Goal: Information Seeking & Learning: Learn about a topic

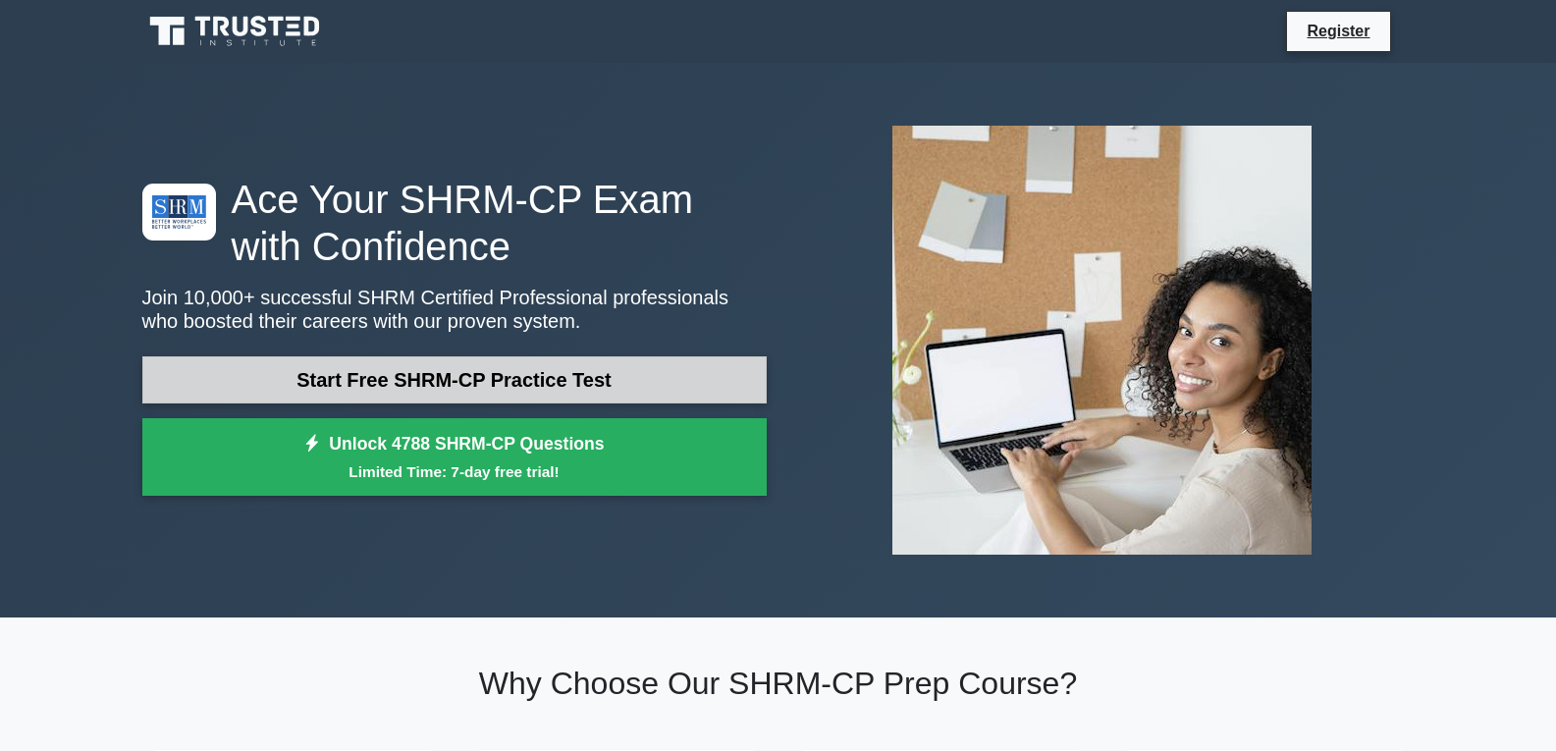
click at [526, 374] on link "Start Free SHRM-CP Practice Test" at bounding box center [454, 379] width 624 height 47
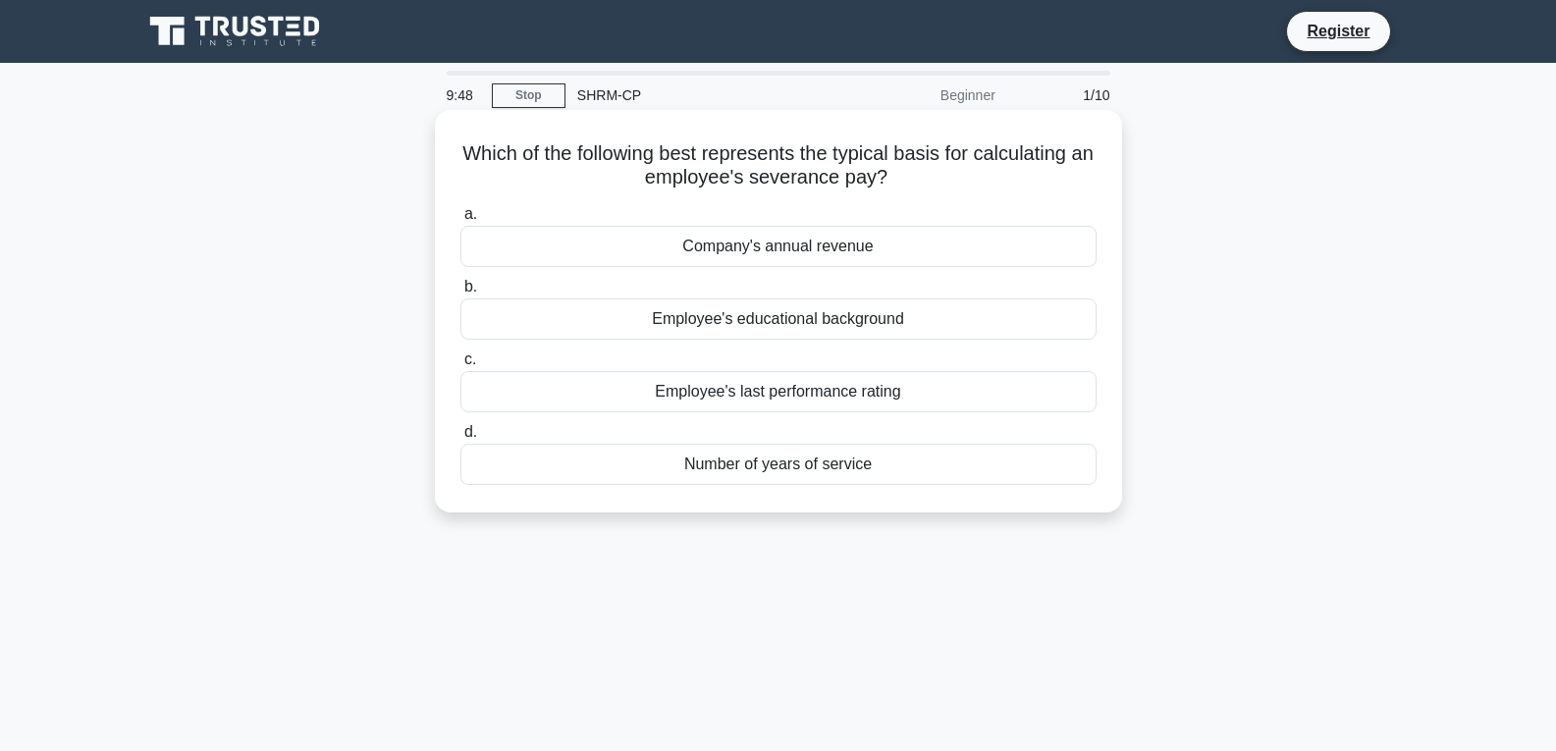
click at [750, 465] on div "Number of years of service" at bounding box center [779, 464] width 636 height 41
click at [461, 439] on input "d. Number of years of service" at bounding box center [461, 432] width 0 height 13
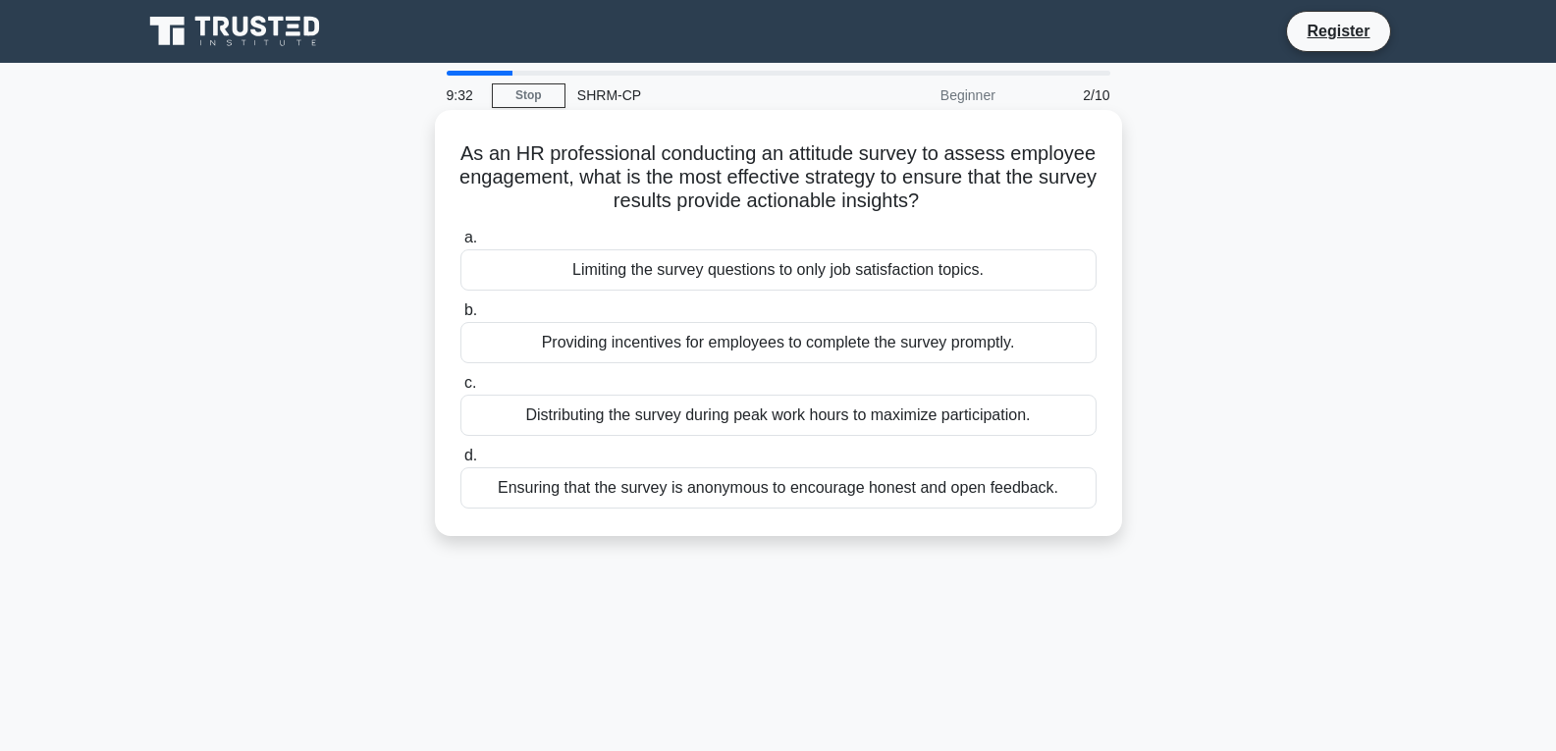
click at [1009, 491] on div "Ensuring that the survey is anonymous to encourage honest and open feedback." at bounding box center [779, 487] width 636 height 41
click at [461, 462] on input "d. Ensuring that the survey is anonymous to encourage honest and open feedback." at bounding box center [461, 456] width 0 height 13
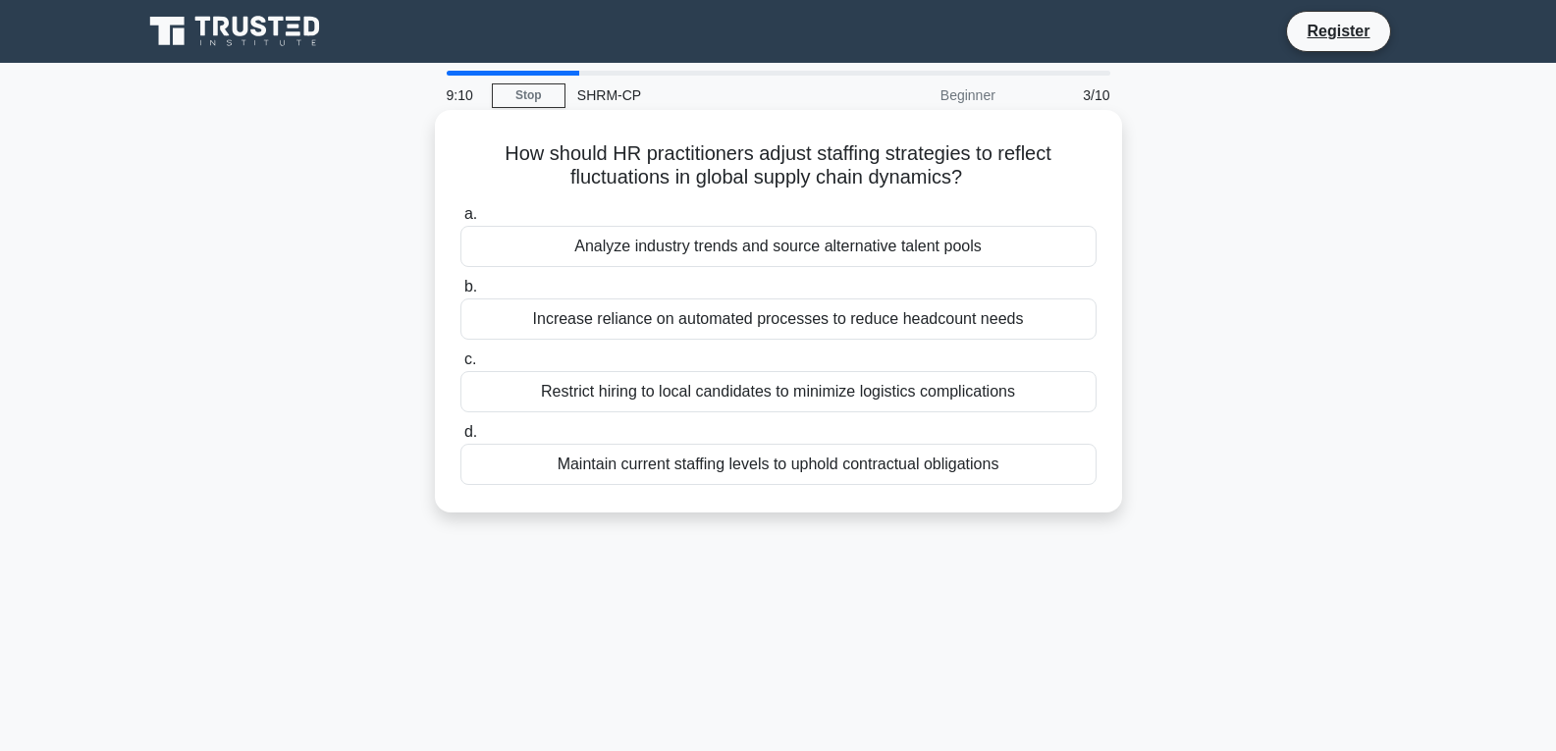
click at [760, 245] on div "Analyze industry trends and source alternative talent pools" at bounding box center [779, 246] width 636 height 41
click at [461, 221] on input "a. Analyze industry trends and source alternative talent pools" at bounding box center [461, 214] width 0 height 13
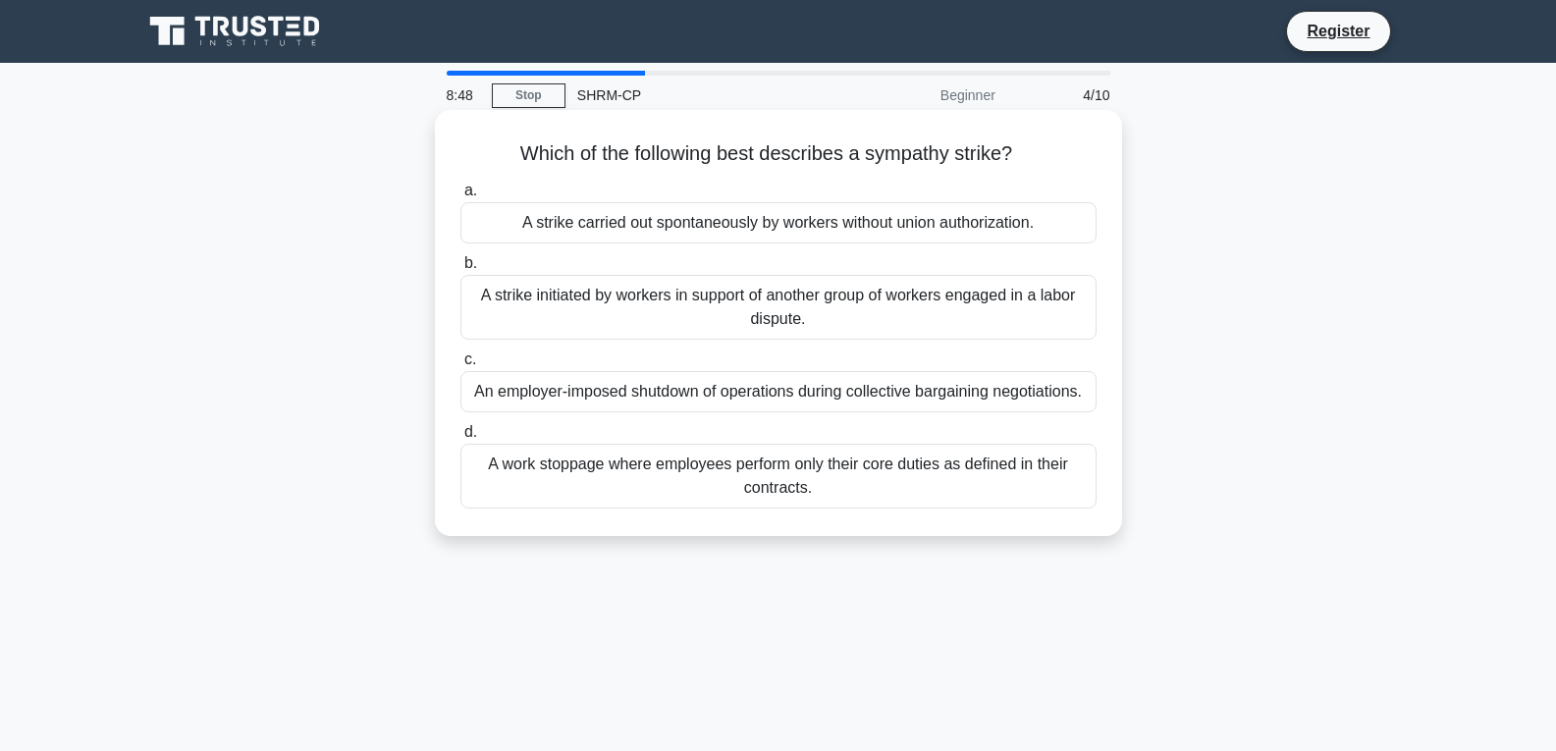
click at [849, 222] on div "A strike carried out spontaneously by workers without union authorization." at bounding box center [779, 222] width 636 height 41
click at [461, 197] on input "a. A strike carried out spontaneously by workers without union authorization." at bounding box center [461, 191] width 0 height 13
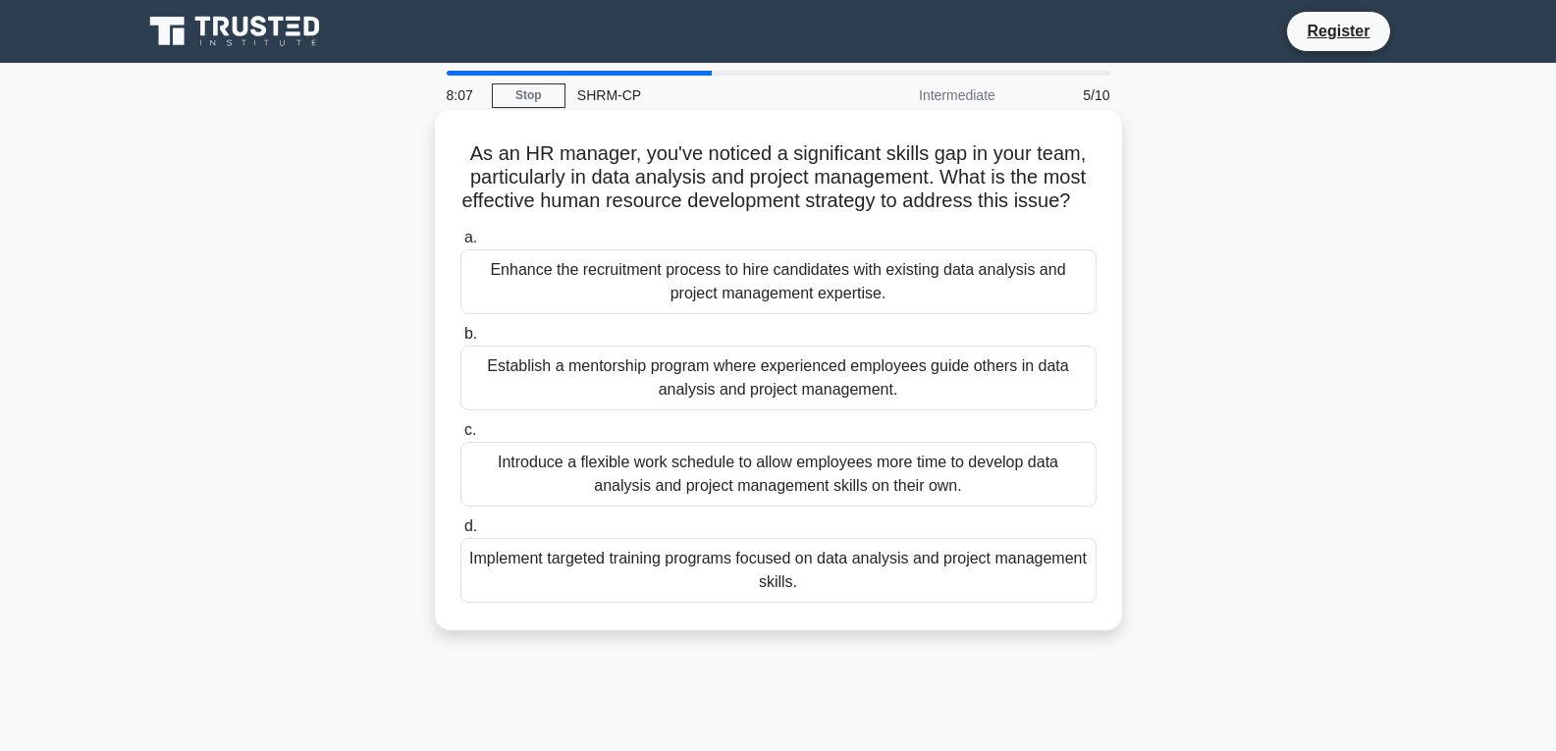
click at [709, 603] on div "Implement targeted training programs focused on data analysis and project manag…" at bounding box center [779, 570] width 636 height 65
click at [461, 533] on input "d. Implement targeted training programs focused on data analysis and project ma…" at bounding box center [461, 526] width 0 height 13
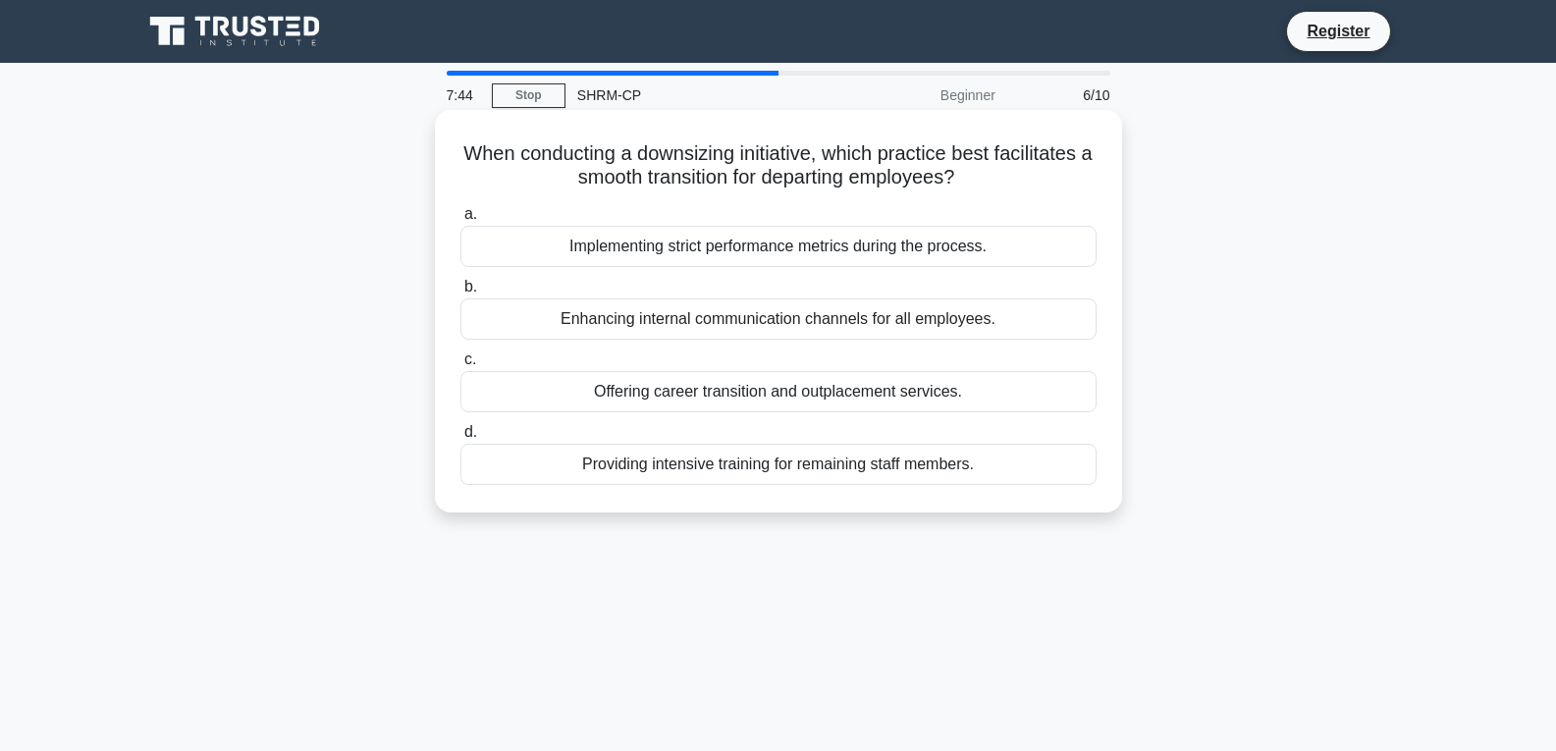
click at [678, 319] on div "Enhancing internal communication channels for all employees." at bounding box center [779, 318] width 636 height 41
click at [461, 294] on input "b. Enhancing internal communication channels for all employees." at bounding box center [461, 287] width 0 height 13
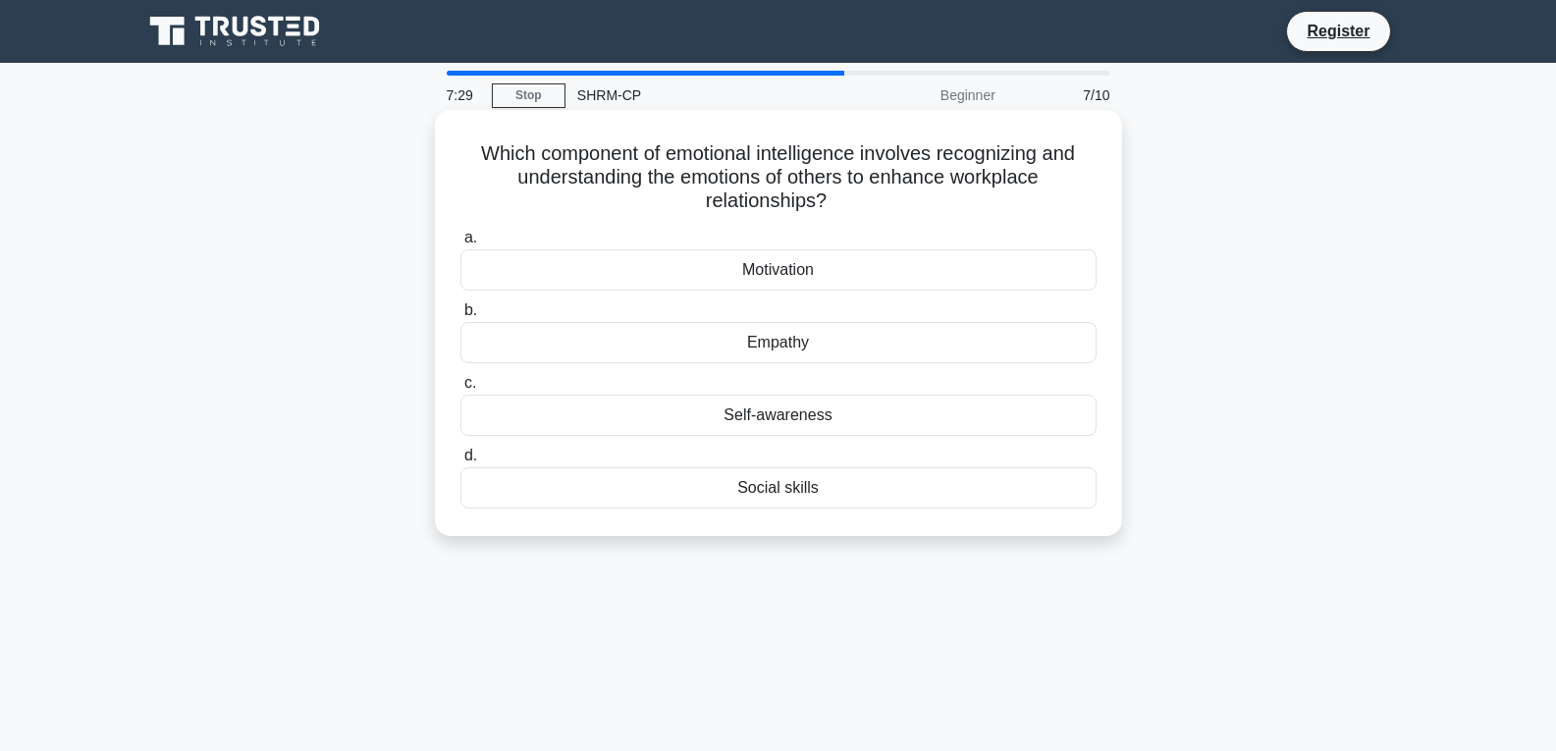
click at [782, 350] on div "Empathy" at bounding box center [779, 342] width 636 height 41
click at [461, 317] on input "b. Empathy" at bounding box center [461, 310] width 0 height 13
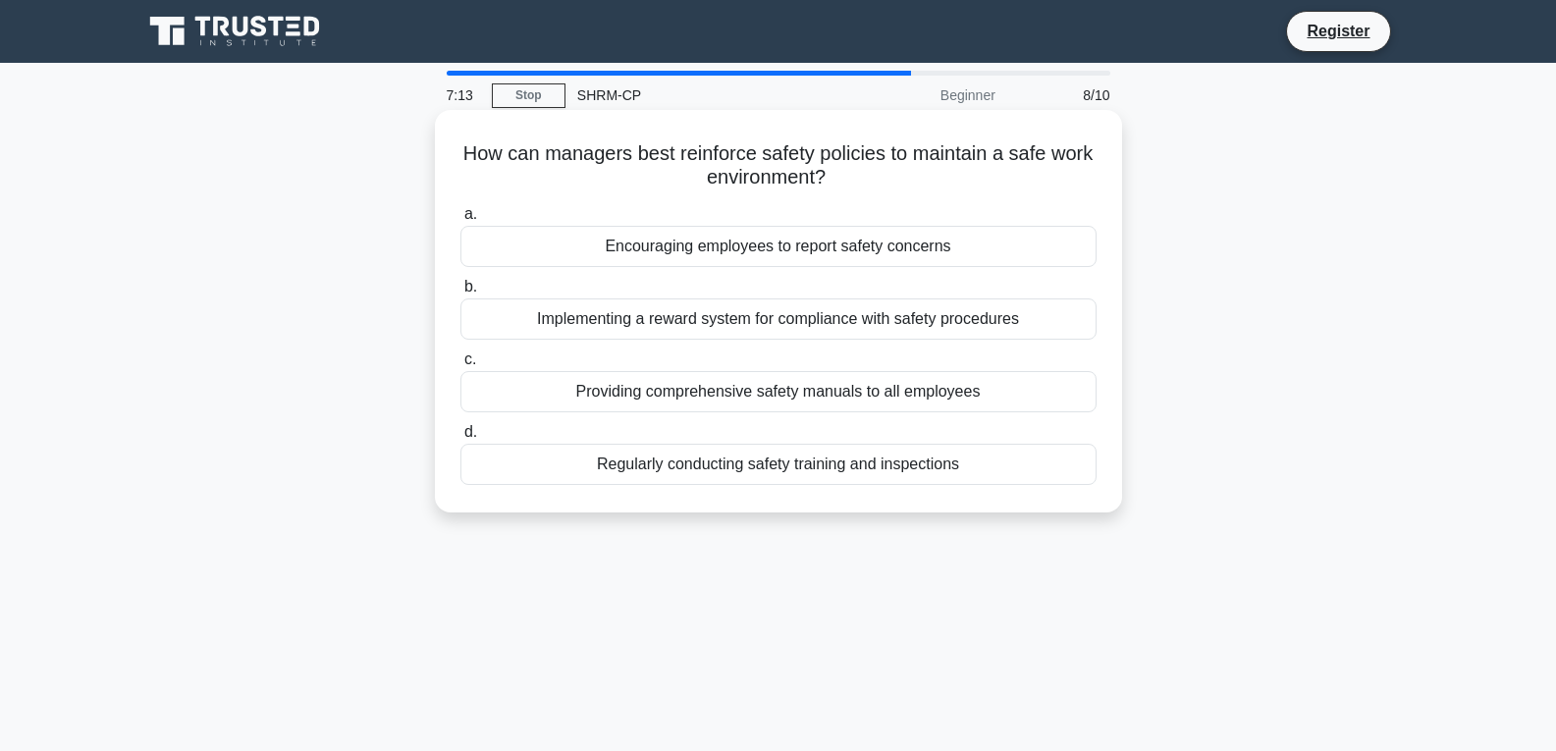
click at [637, 468] on div "Regularly conducting safety training and inspections" at bounding box center [779, 464] width 636 height 41
click at [461, 439] on input "d. Regularly conducting safety training and inspections" at bounding box center [461, 432] width 0 height 13
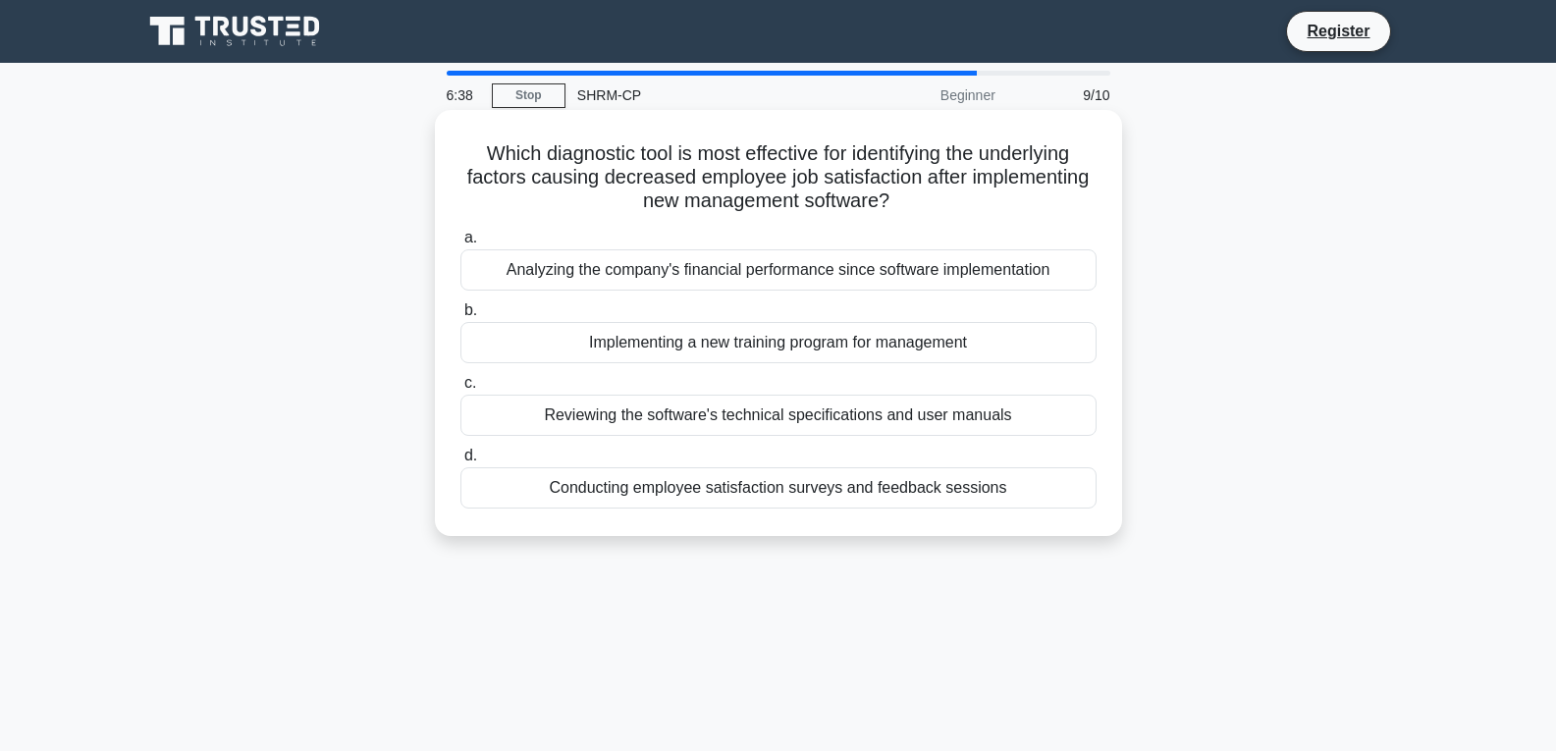
click at [727, 497] on div "Conducting employee satisfaction surveys and feedback sessions" at bounding box center [779, 487] width 636 height 41
click at [461, 462] on input "d. Conducting employee satisfaction surveys and feedback sessions" at bounding box center [461, 456] width 0 height 13
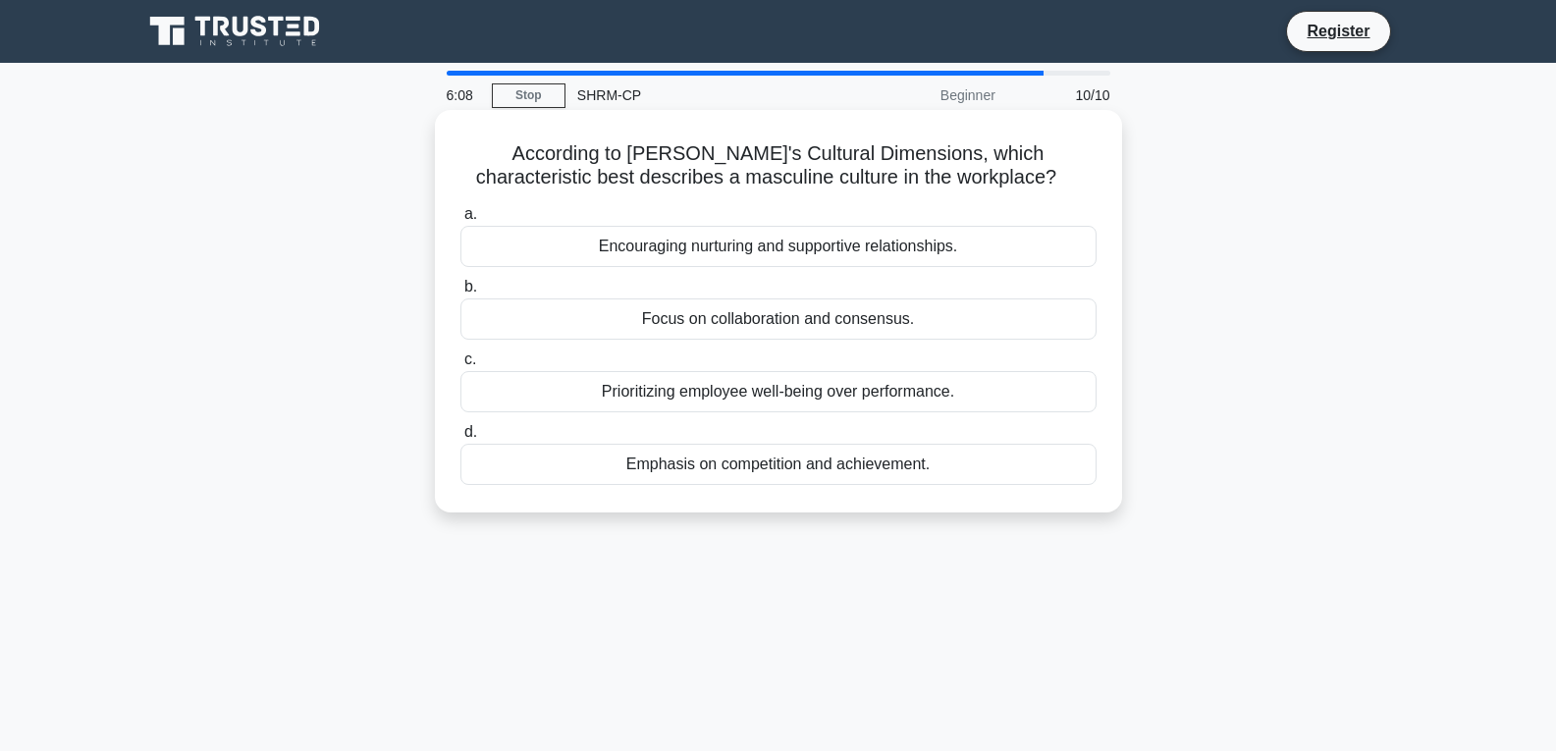
click at [838, 463] on div "Emphasis on competition and achievement." at bounding box center [779, 464] width 636 height 41
click at [461, 439] on input "d. Emphasis on competition and achievement." at bounding box center [461, 432] width 0 height 13
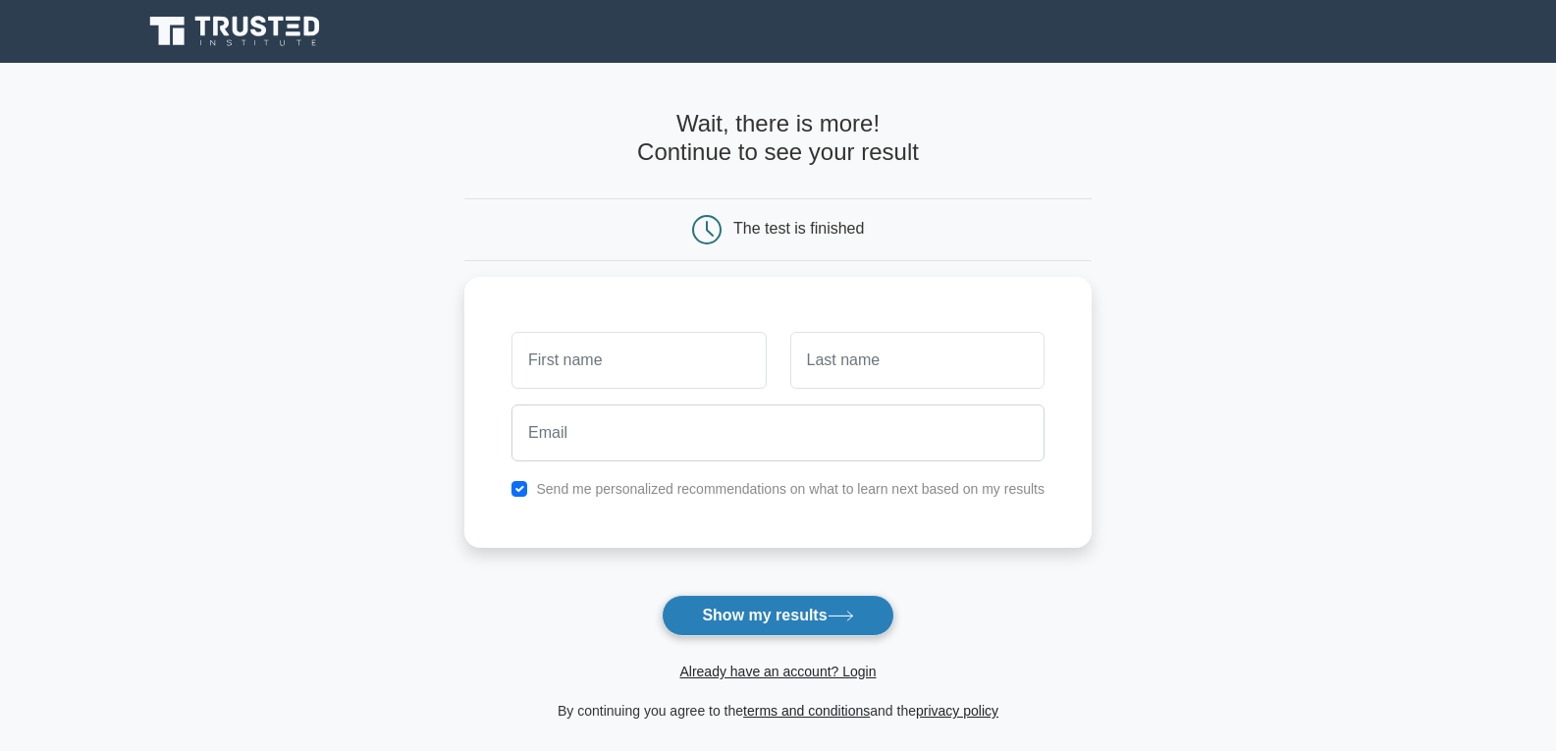
click at [799, 623] on button "Show my results" at bounding box center [778, 615] width 232 height 41
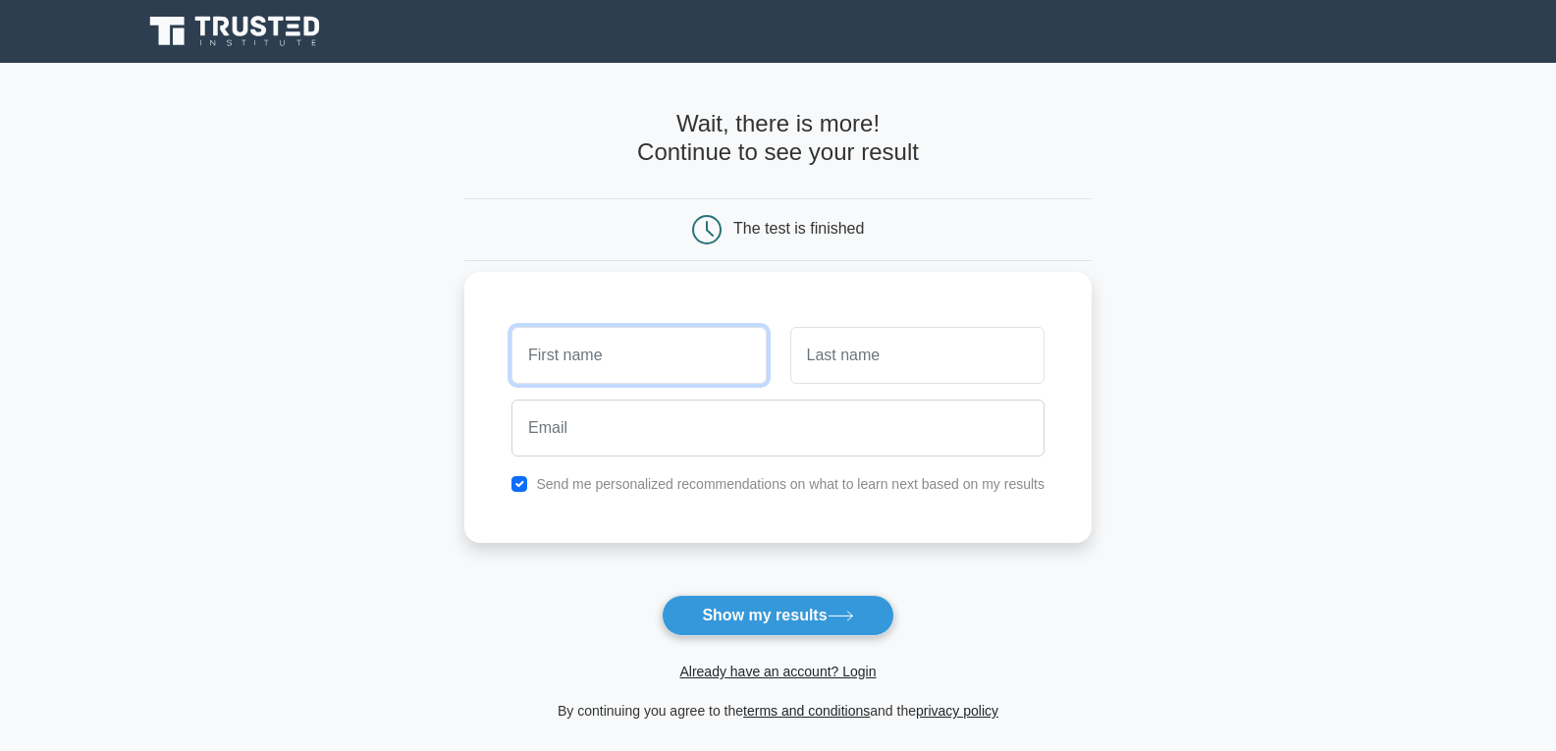
click at [645, 361] on input "text" at bounding box center [639, 355] width 254 height 57
type input "Jenna"
click at [830, 366] on input "text" at bounding box center [917, 355] width 254 height 57
type input "Boatwright"
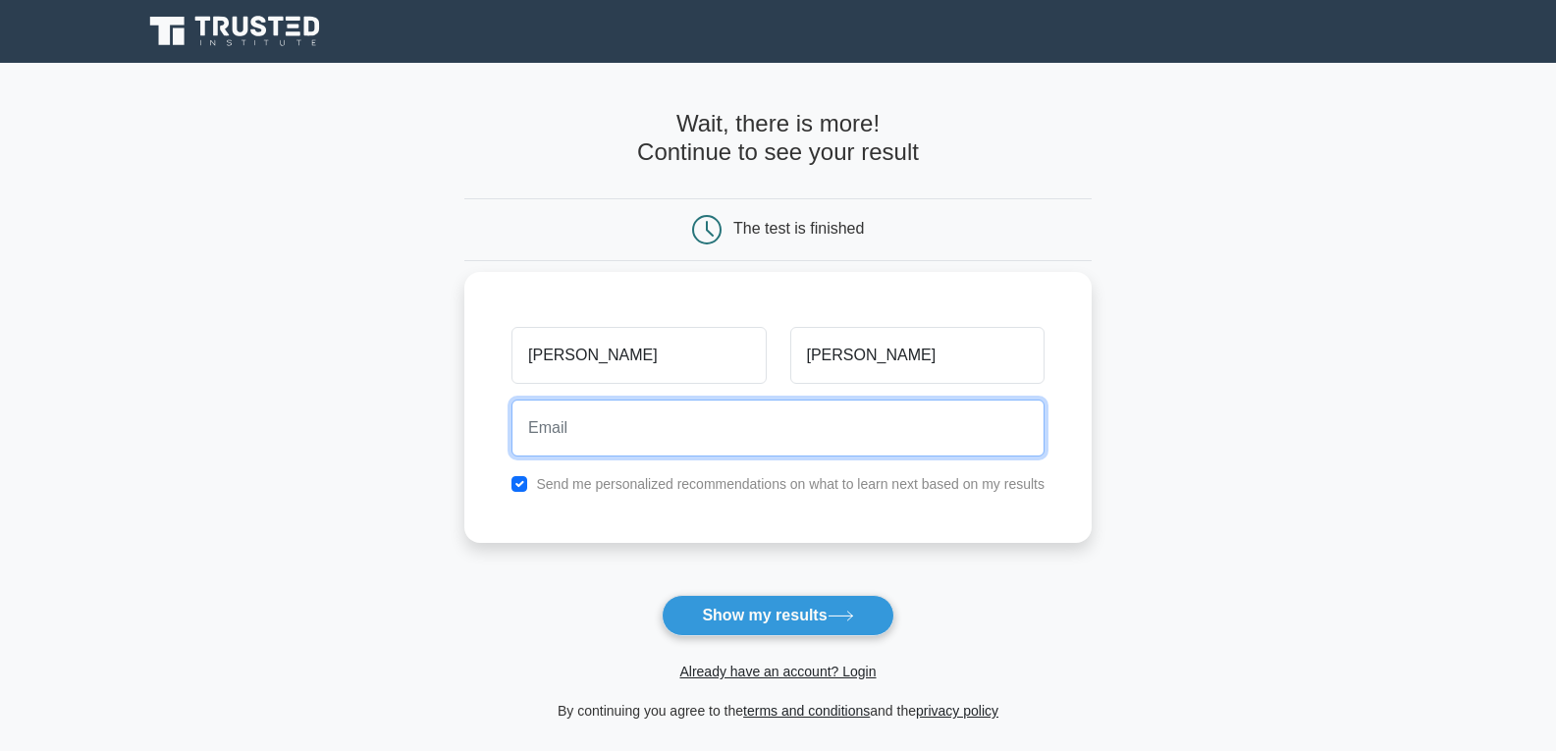
click at [884, 420] on input "email" at bounding box center [778, 428] width 533 height 57
type input "jennagoralczyk@yahoo.com"
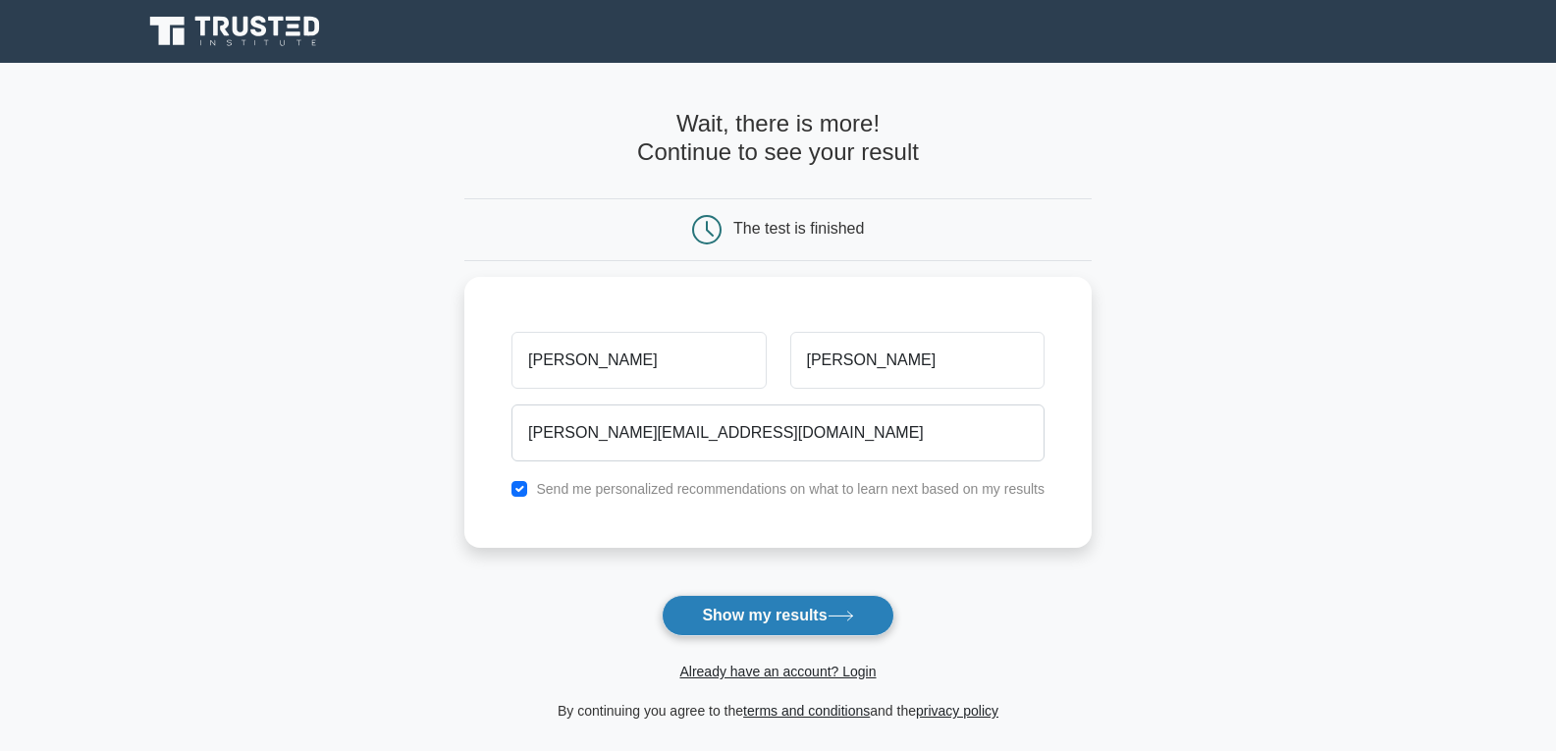
click at [807, 606] on button "Show my results" at bounding box center [778, 615] width 232 height 41
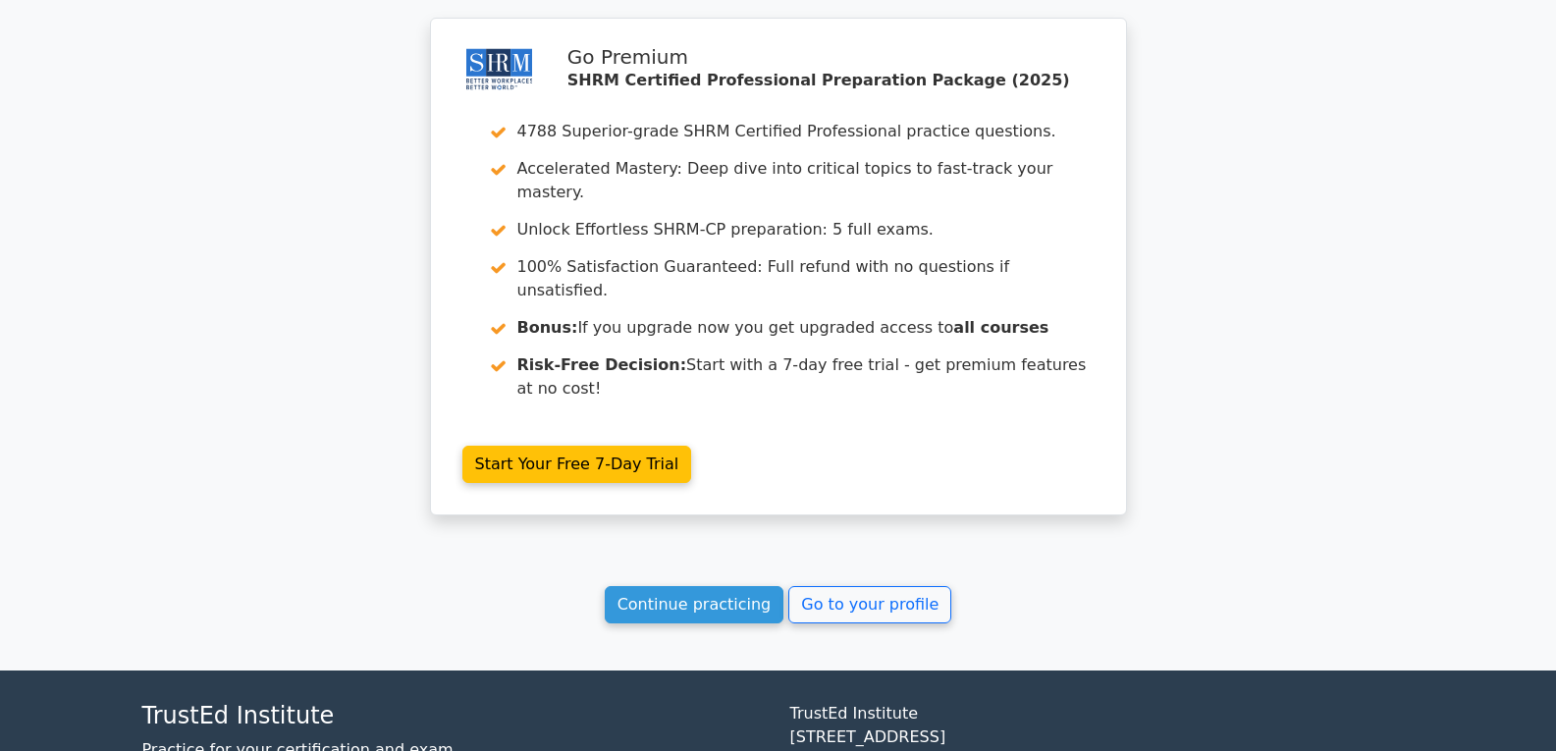
scroll to position [3065, 0]
